Goal: Information Seeking & Learning: Learn about a topic

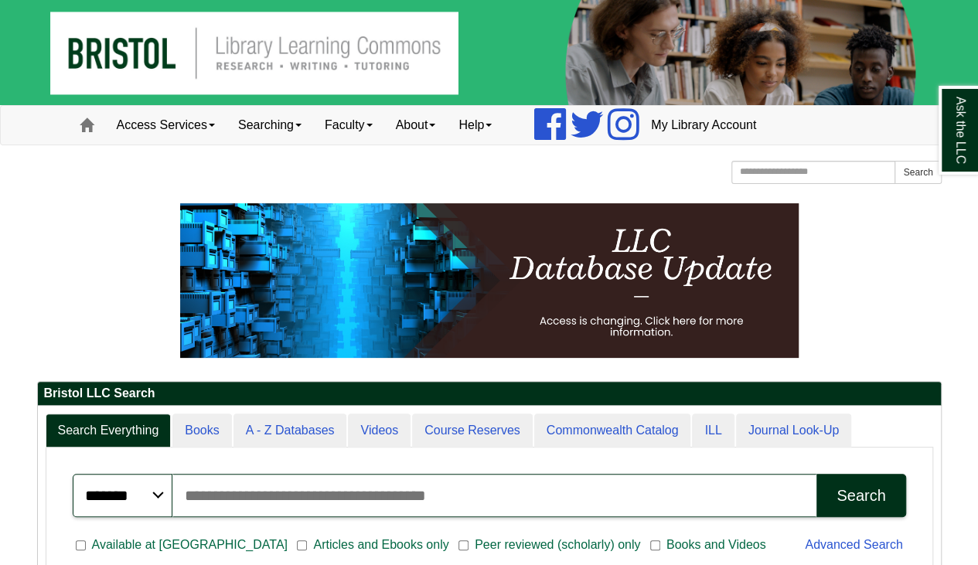
click at [411, 488] on input "Search articles, books, journals & more" at bounding box center [494, 495] width 644 height 43
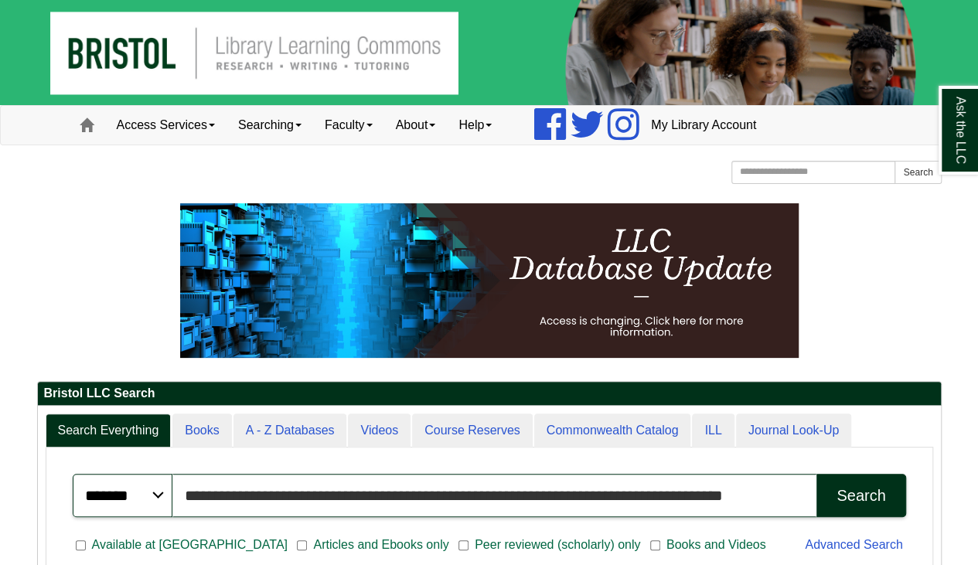
scroll to position [8, 8]
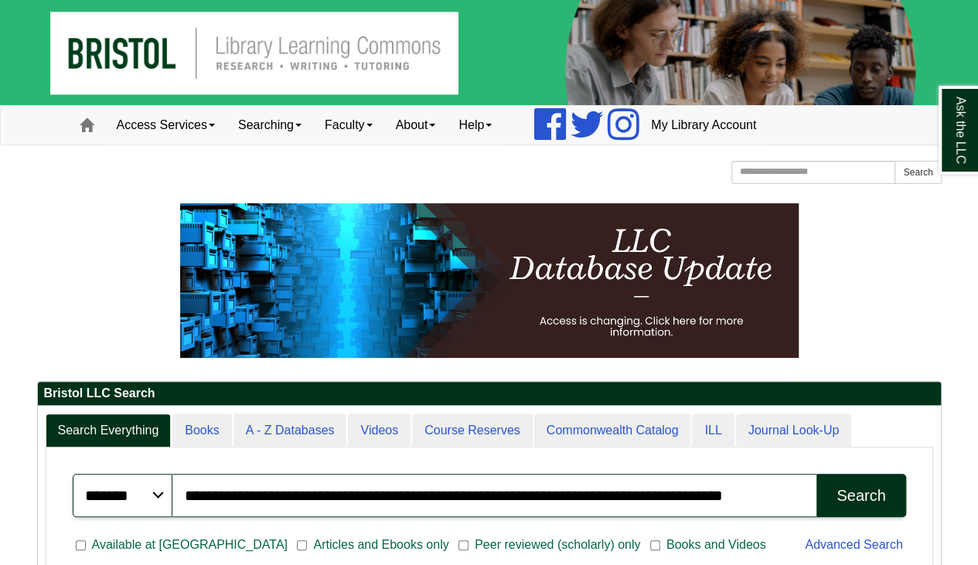
click at [892, 496] on button "Search" at bounding box center [861, 495] width 89 height 43
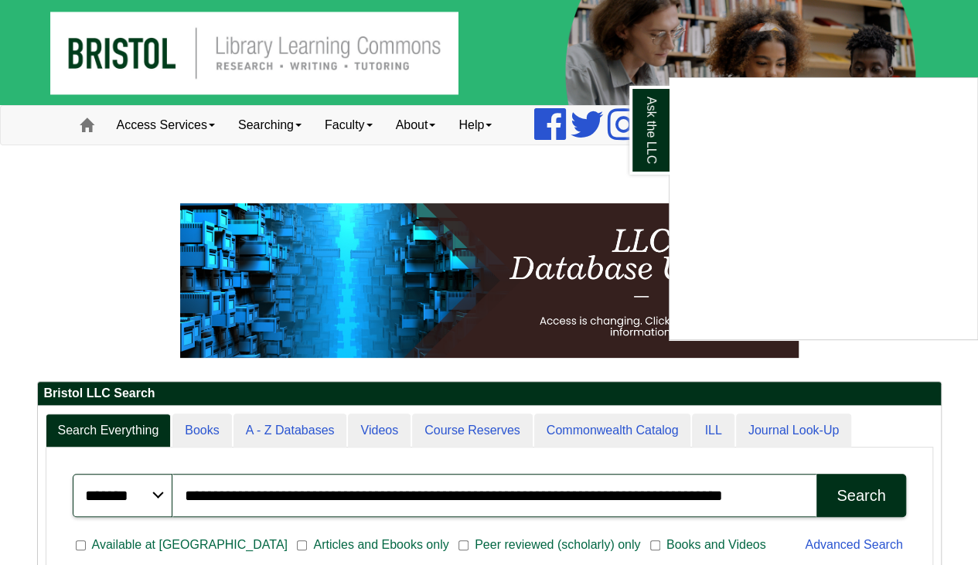
click at [930, 38] on div "Ask the LLC" at bounding box center [489, 282] width 978 height 565
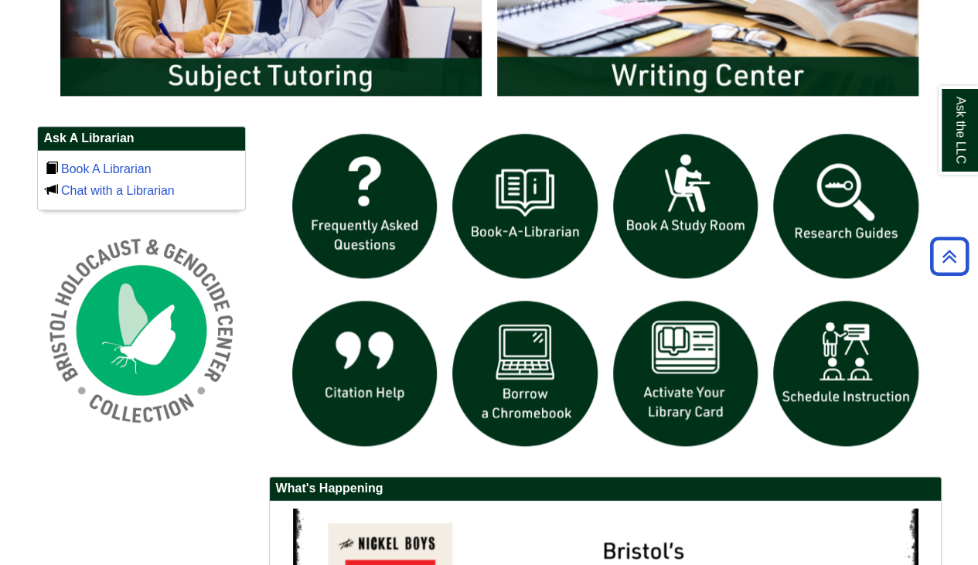
scroll to position [1083, 0]
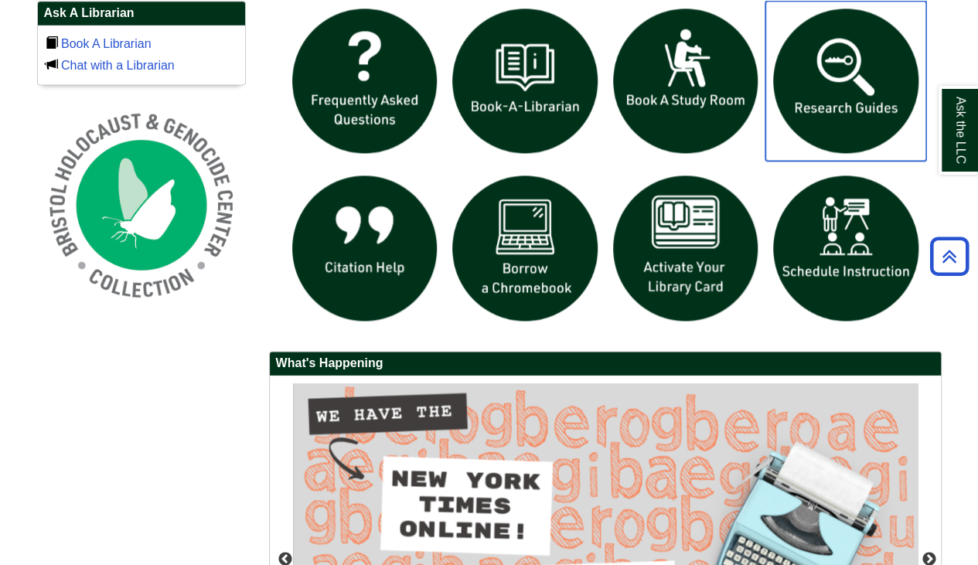
click at [847, 107] on img "slideshow" at bounding box center [846, 81] width 161 height 161
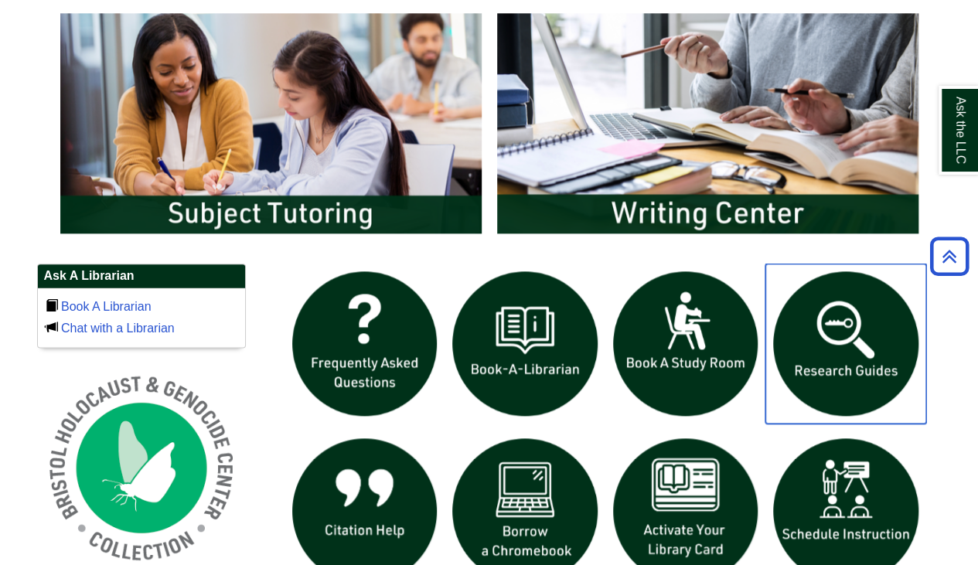
scroll to position [232, 0]
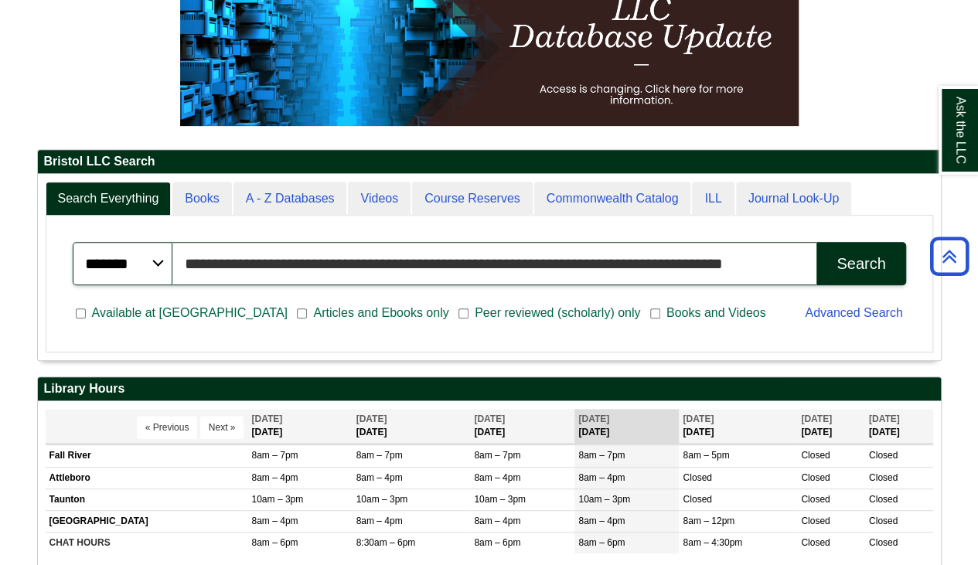
click at [551, 250] on input "**********" at bounding box center [494, 263] width 644 height 43
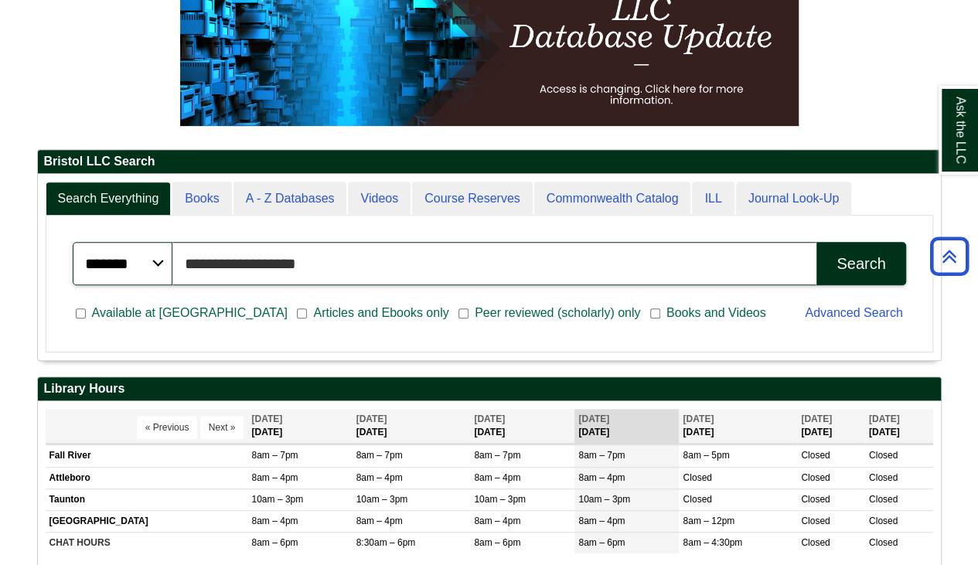
type input "**********"
click at [817, 242] on button "Search" at bounding box center [861, 263] width 89 height 43
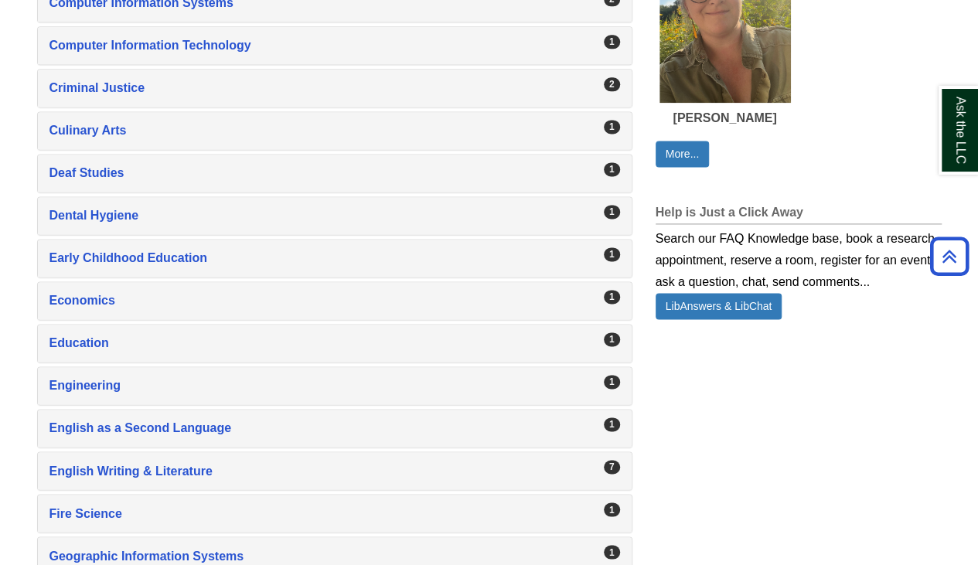
scroll to position [1005, 0]
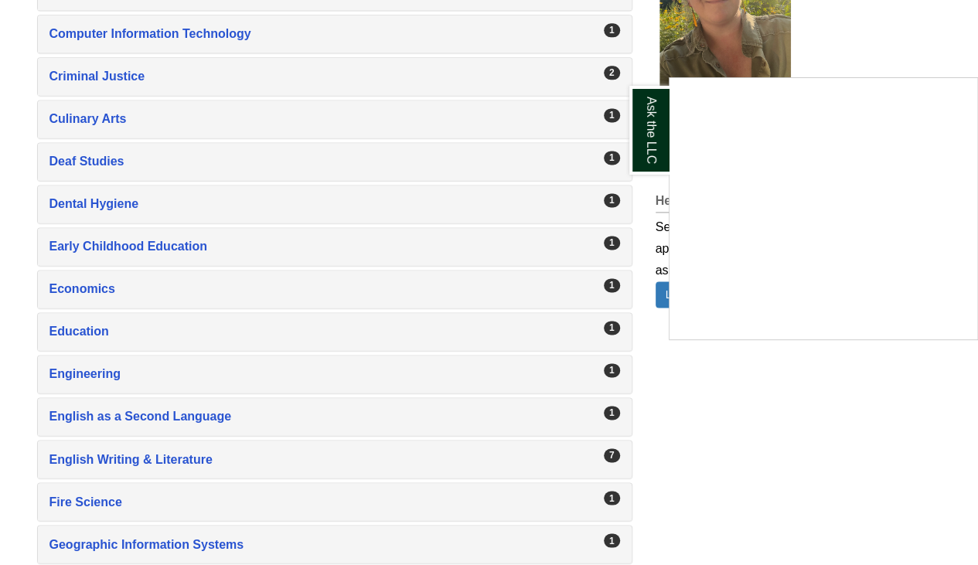
click at [502, 445] on div "Ask the LLC" at bounding box center [489, 282] width 978 height 565
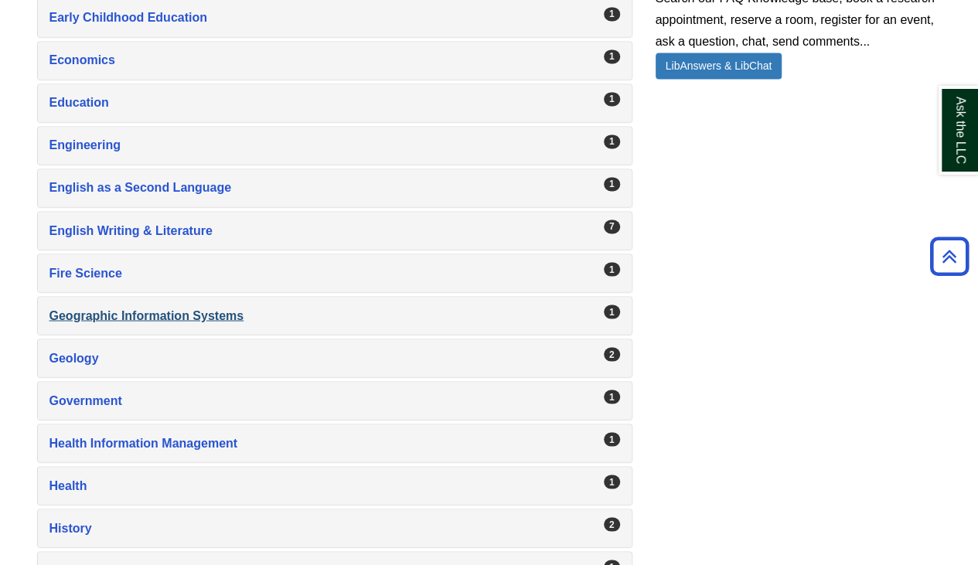
scroll to position [1237, 0]
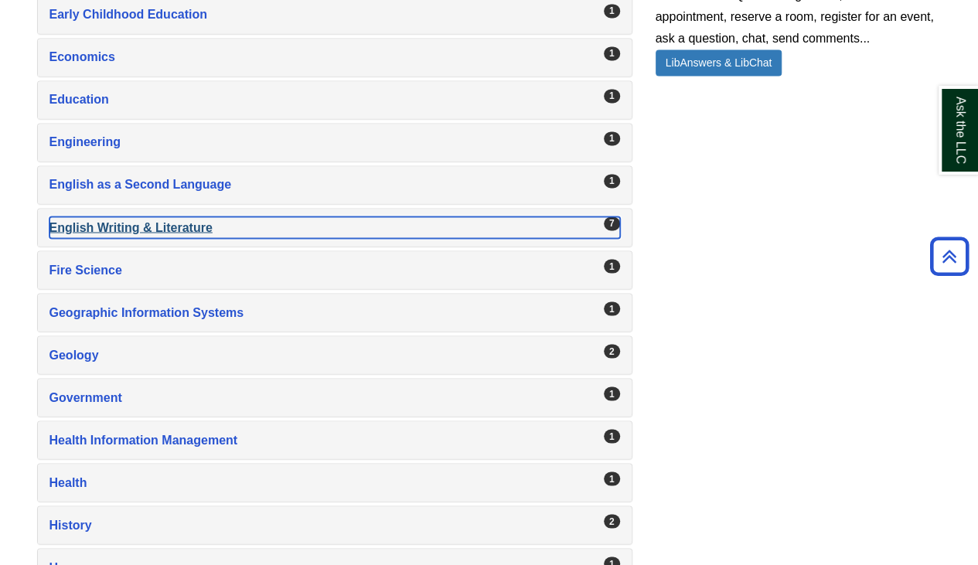
click at [162, 217] on div "English Writing & Literature , 7 guides" at bounding box center [334, 228] width 571 height 22
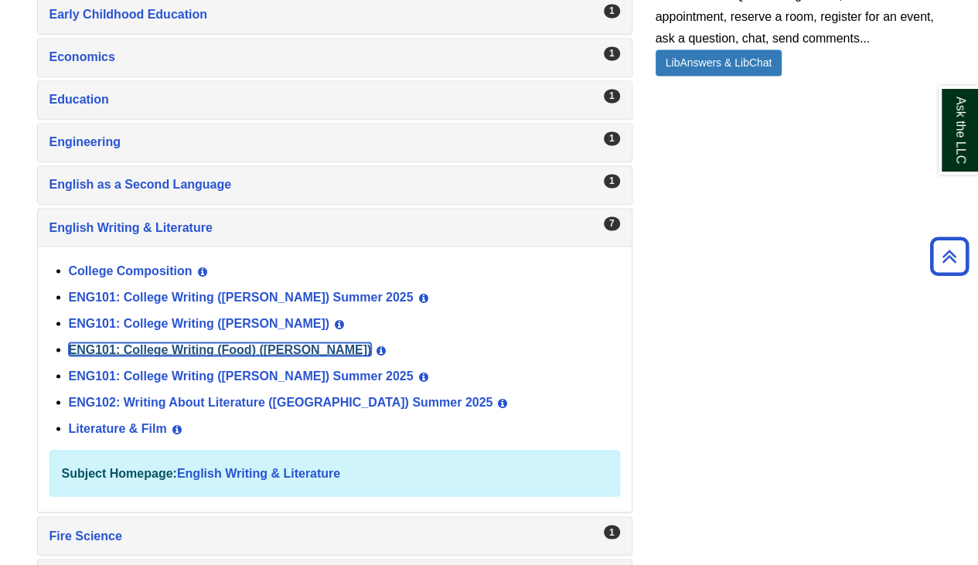
click at [152, 343] on link "ENG101: College Writing (Food) ([PERSON_NAME])" at bounding box center [220, 349] width 303 height 13
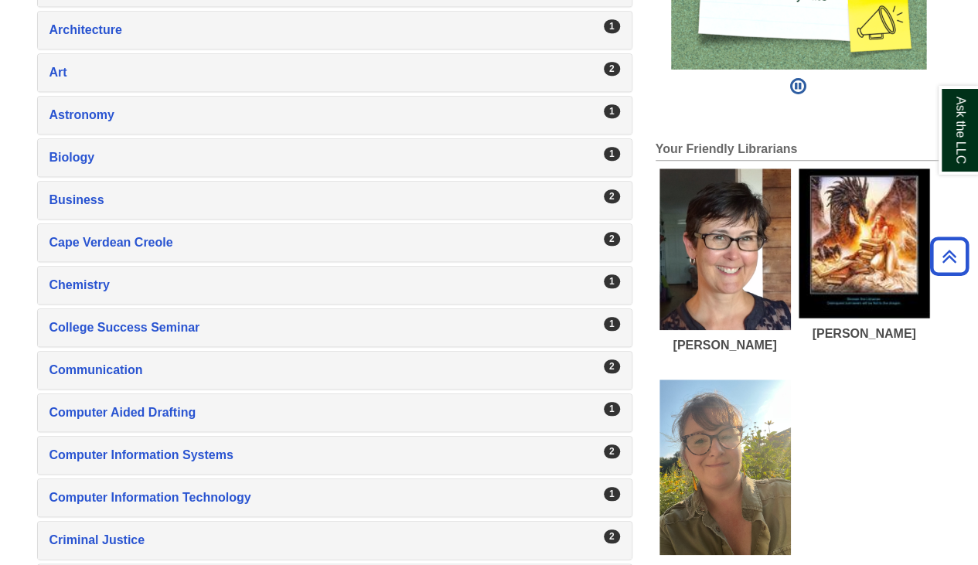
scroll to position [0, 0]
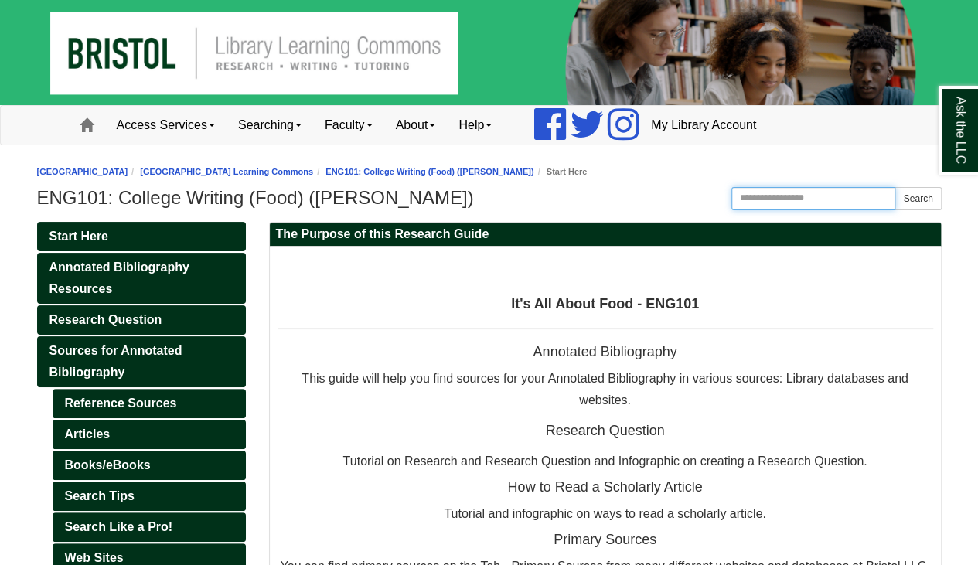
click at [775, 196] on input "Search this Guide" at bounding box center [814, 198] width 165 height 23
